Goal: Task Accomplishment & Management: Manage account settings

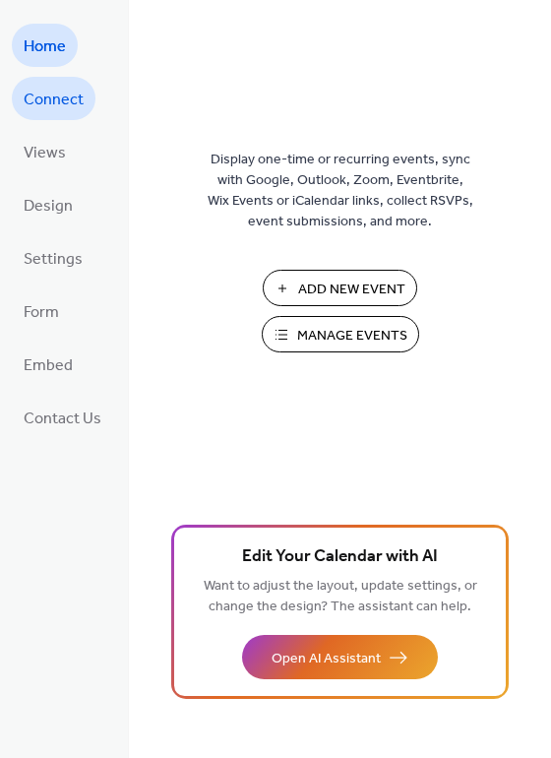
click at [61, 101] on span "Connect" at bounding box center [54, 100] width 60 height 31
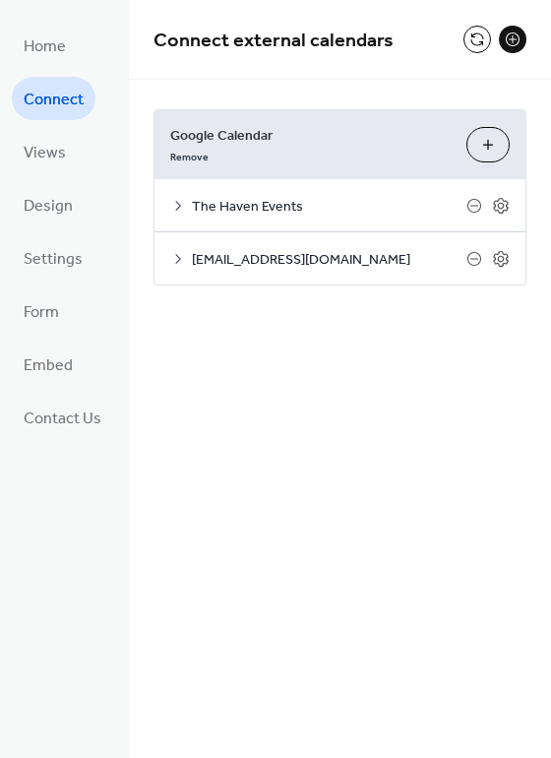
click at [175, 260] on icon at bounding box center [178, 259] width 6 height 10
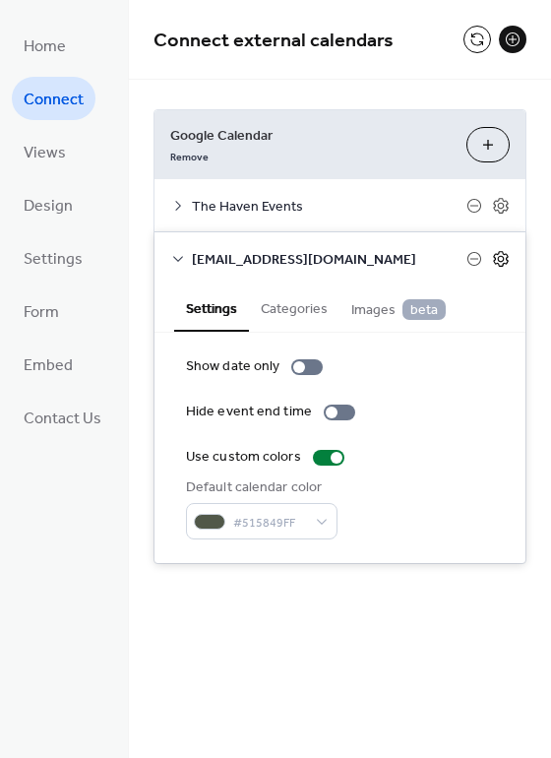
click at [500, 259] on icon at bounding box center [501, 258] width 7 height 7
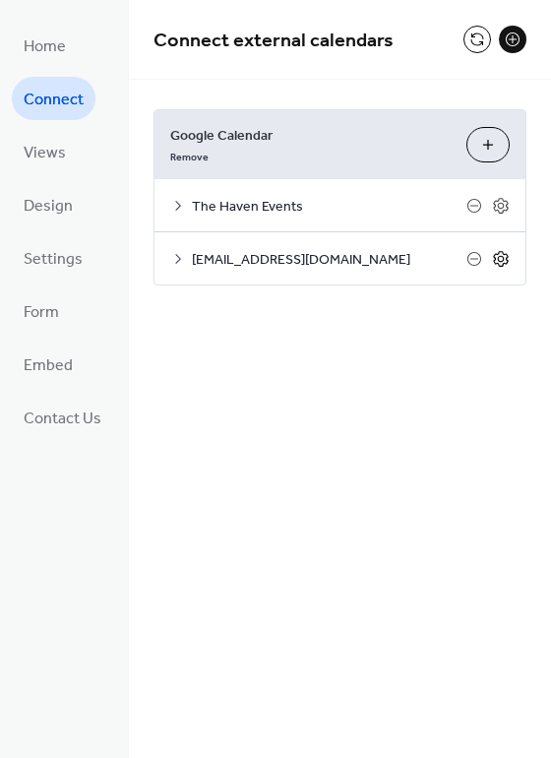
click at [500, 259] on icon at bounding box center [501, 258] width 7 height 7
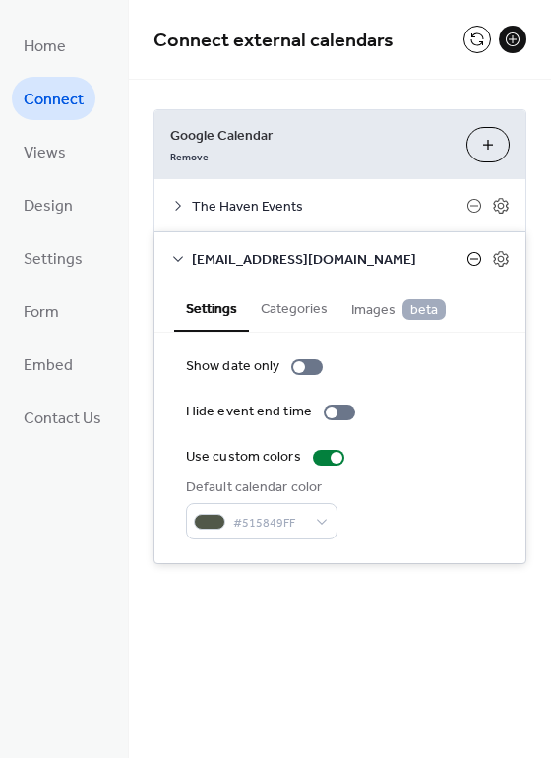
click at [471, 259] on icon at bounding box center [474, 259] width 16 height 16
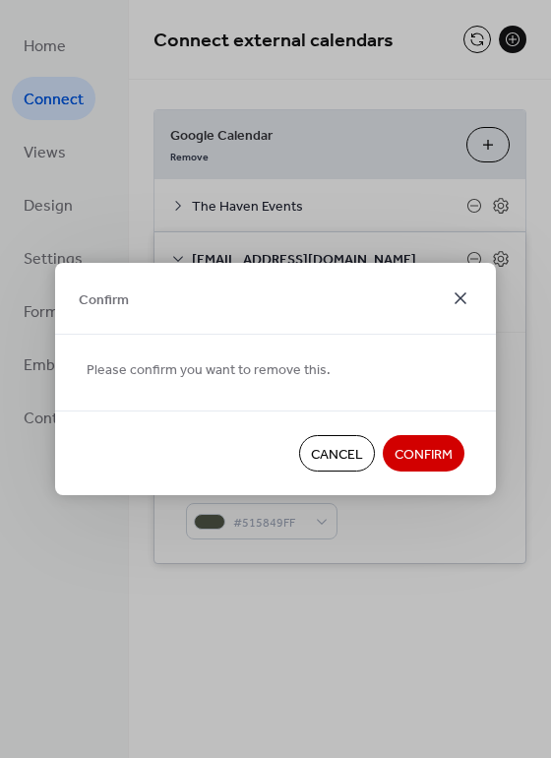
click at [460, 296] on icon at bounding box center [461, 298] width 12 height 12
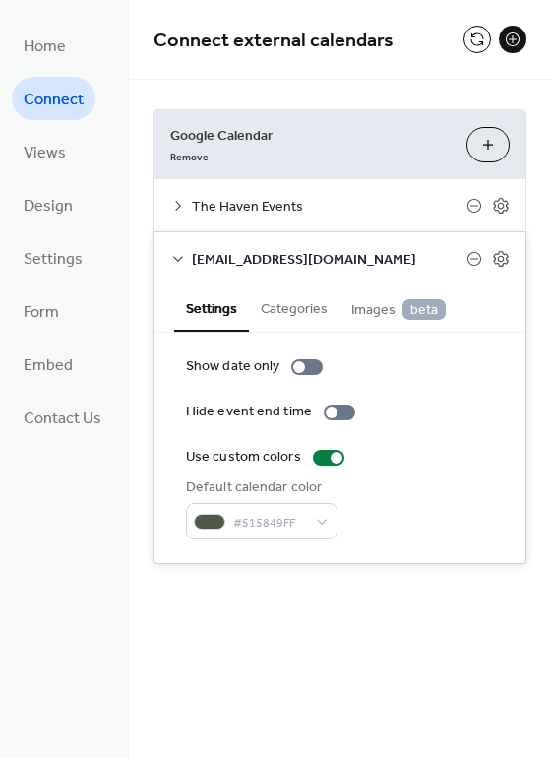
click at [301, 311] on button "Categories" at bounding box center [294, 306] width 91 height 45
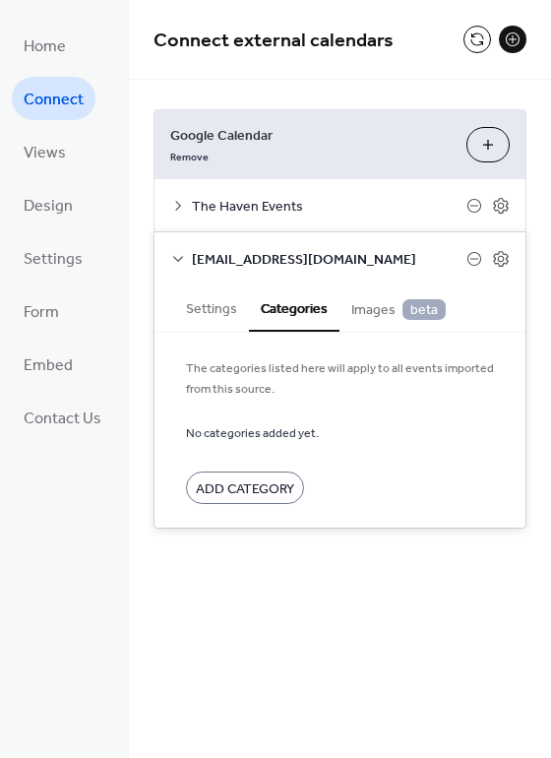
click at [351, 307] on span "Images beta" at bounding box center [398, 310] width 94 height 22
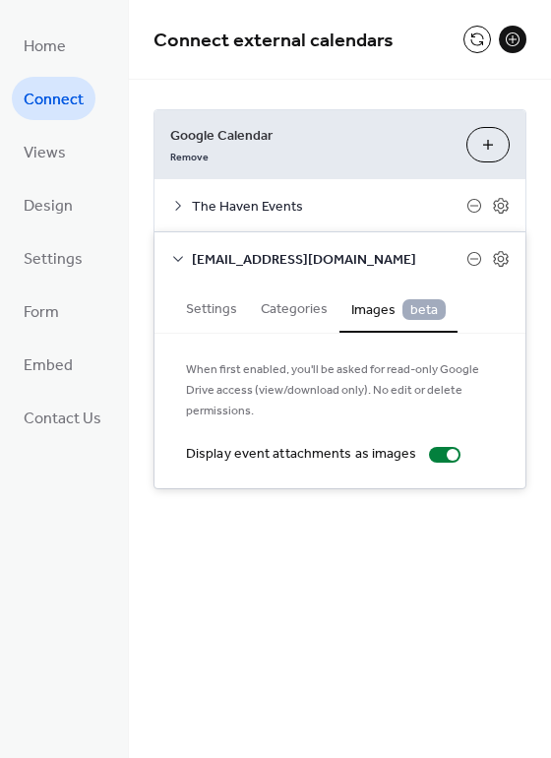
click at [171, 259] on icon at bounding box center [178, 259] width 16 height 16
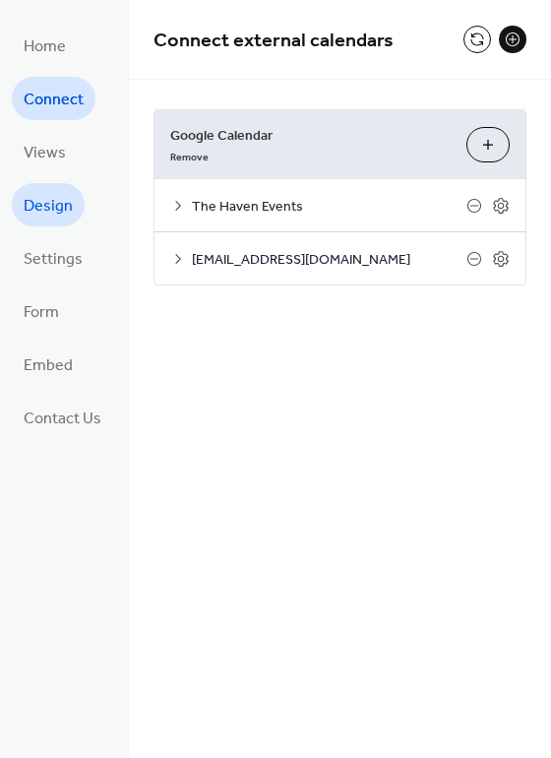
click at [33, 191] on span "Design" at bounding box center [48, 206] width 49 height 31
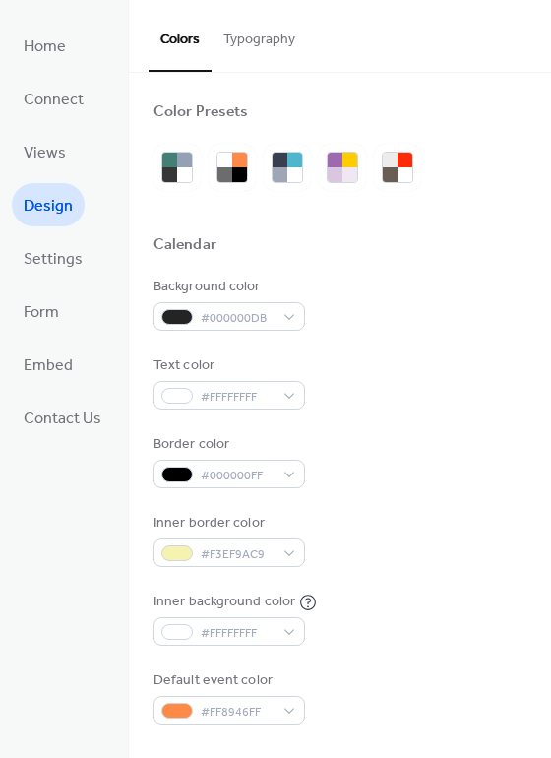
click at [256, 34] on button "Typography" at bounding box center [259, 35] width 95 height 70
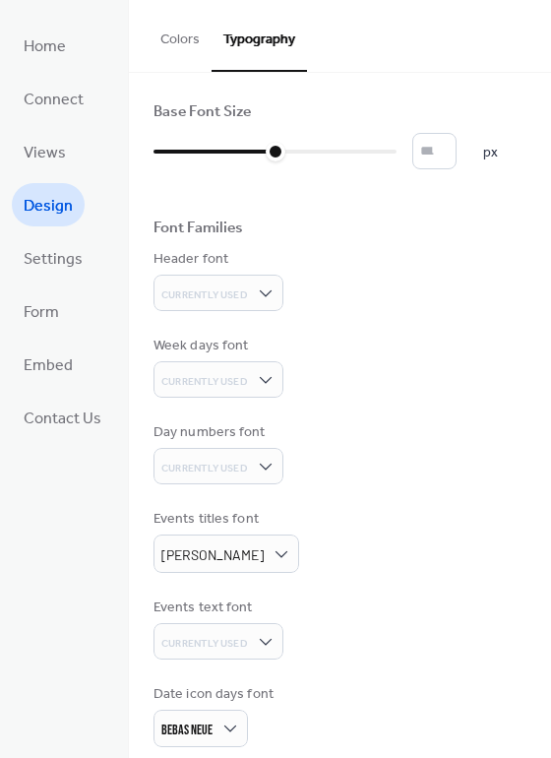
scroll to position [89, 0]
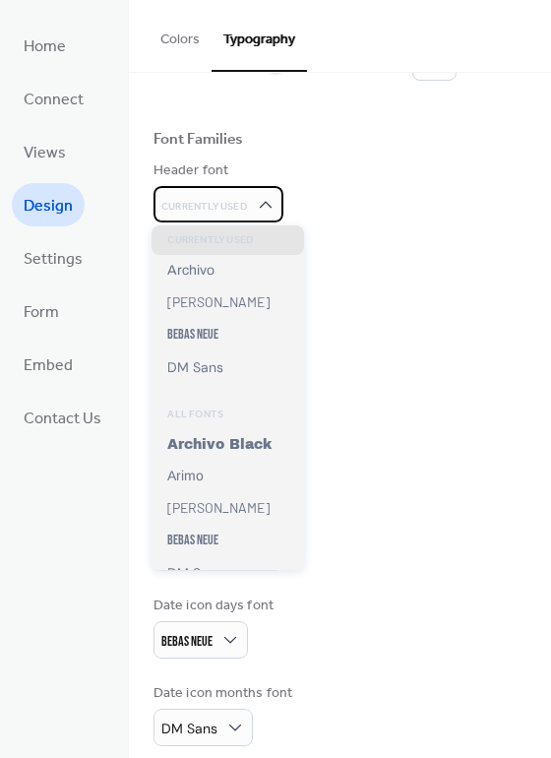
click at [237, 209] on span "Currently Used" at bounding box center [204, 207] width 87 height 14
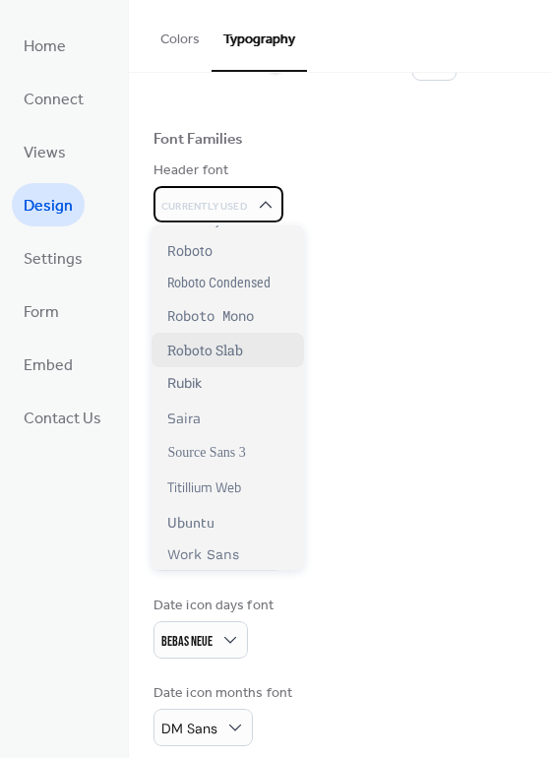
scroll to position [1462, 0]
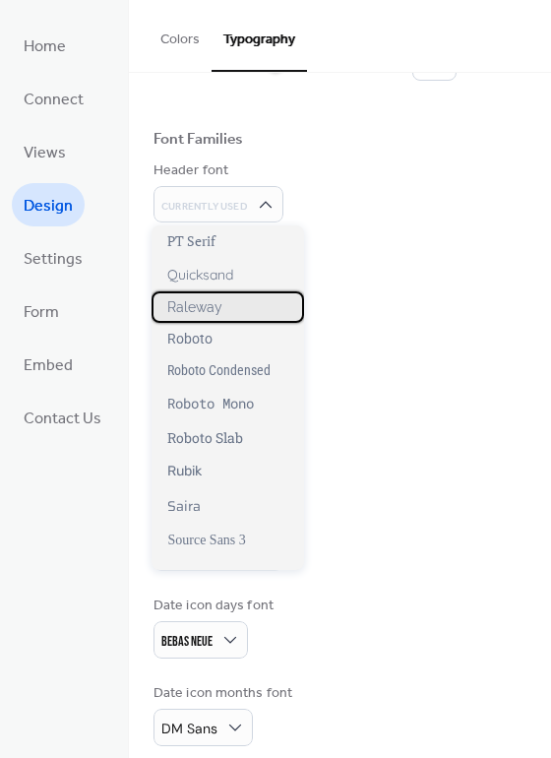
click at [237, 318] on div "Raleway" at bounding box center [228, 306] width 153 height 31
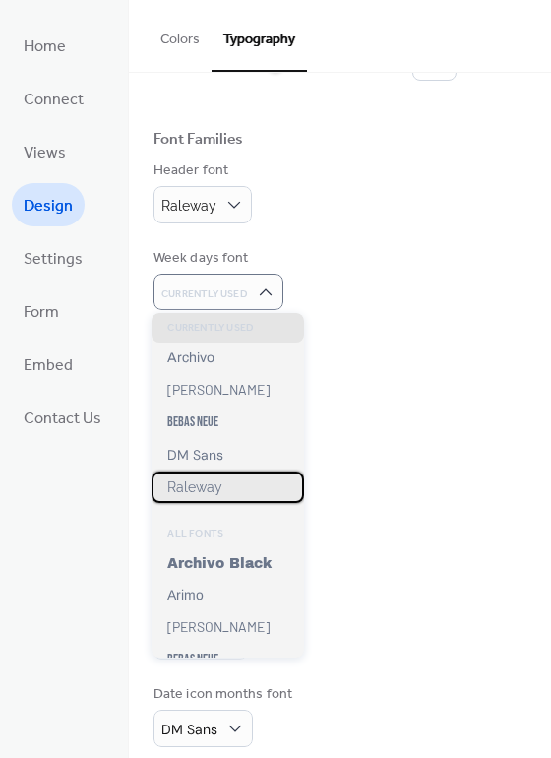
click at [240, 484] on div "Raleway" at bounding box center [228, 486] width 153 height 31
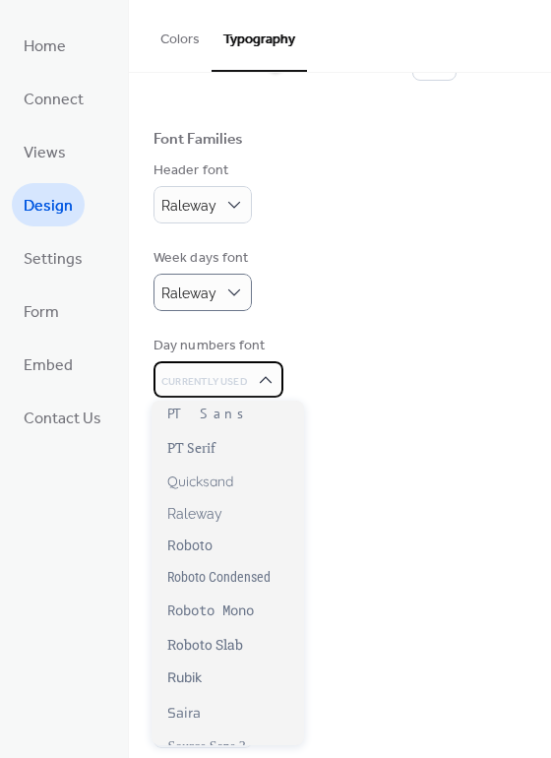
scroll to position [1520, 0]
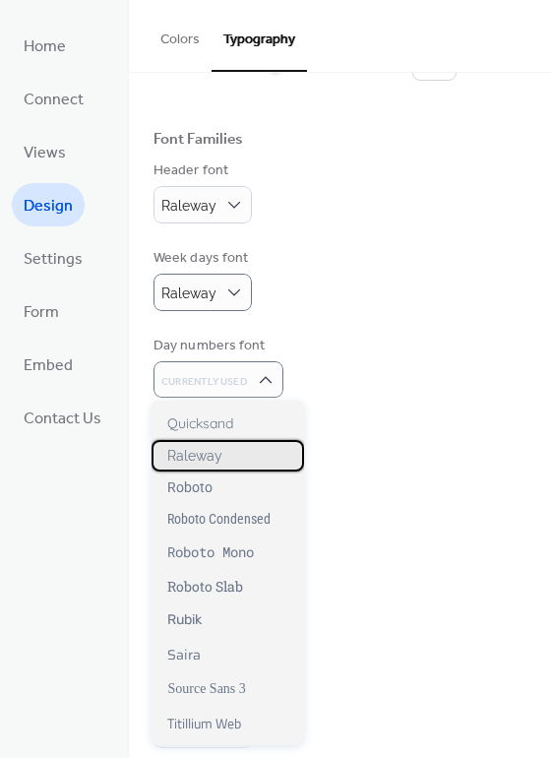
click at [224, 456] on div "Raleway" at bounding box center [228, 455] width 153 height 31
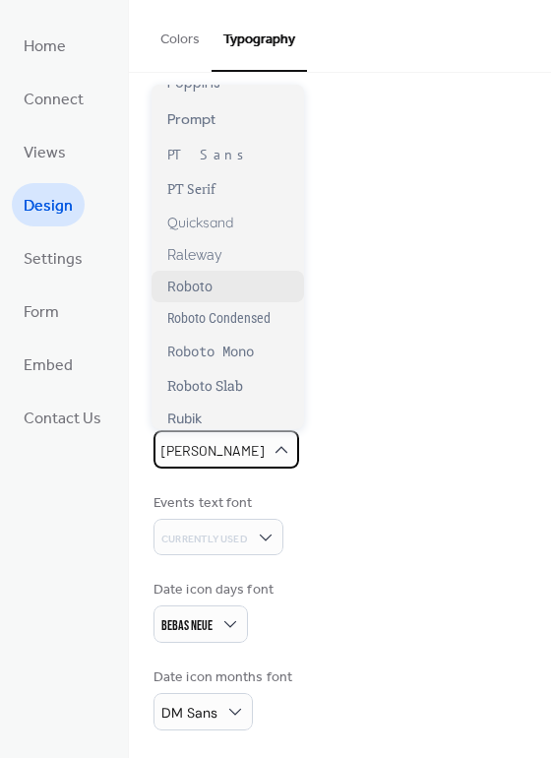
scroll to position [1316, 0]
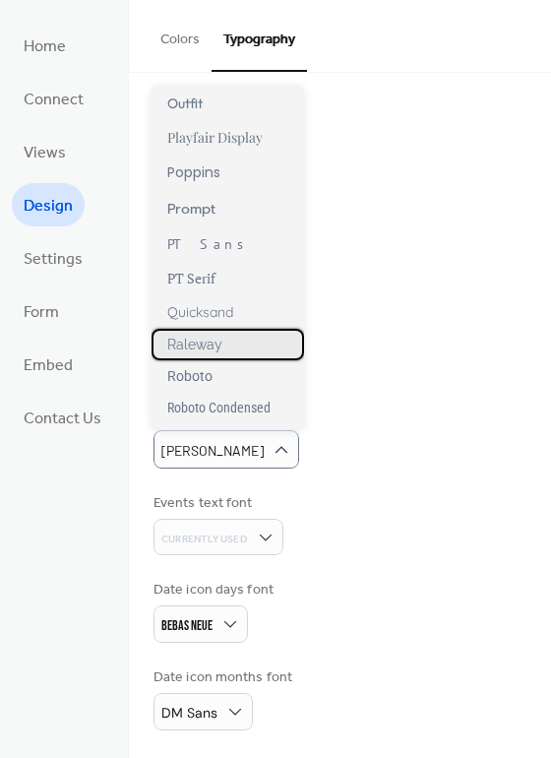
click at [246, 360] on div "Raleway" at bounding box center [228, 344] width 153 height 31
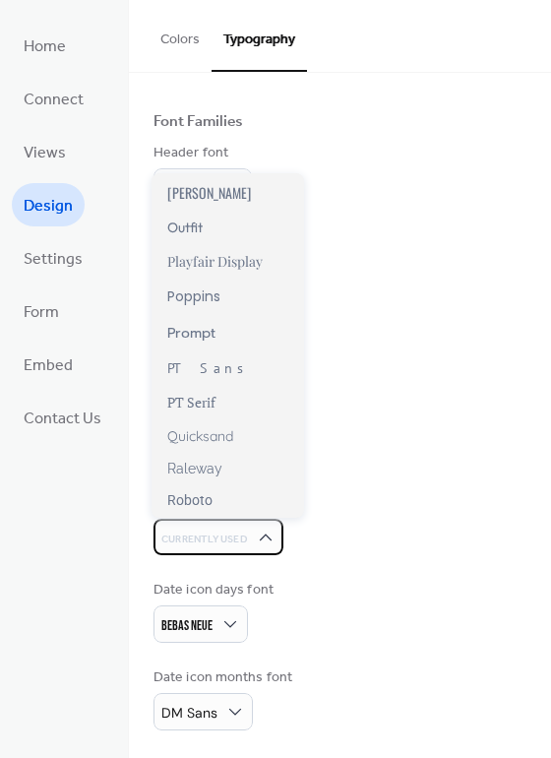
scroll to position [1252, 0]
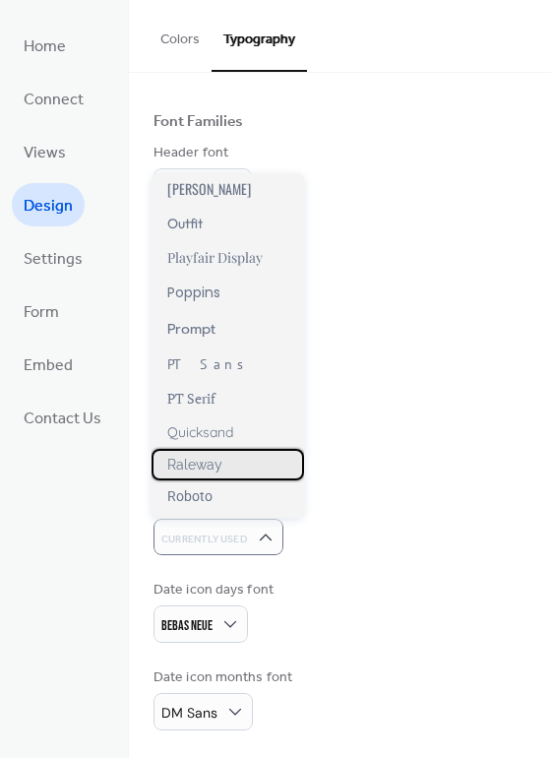
click at [220, 466] on span "Raleway" at bounding box center [194, 465] width 55 height 16
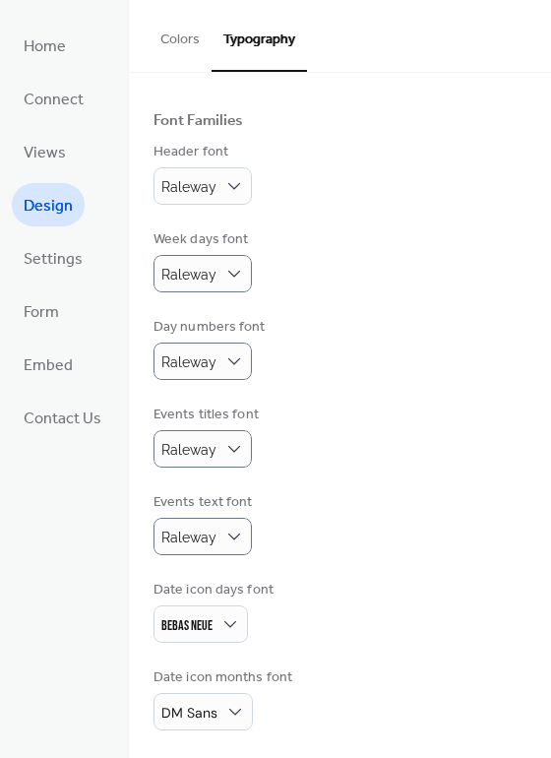
scroll to position [107, 0]
